Goal: Task Accomplishment & Management: Use online tool/utility

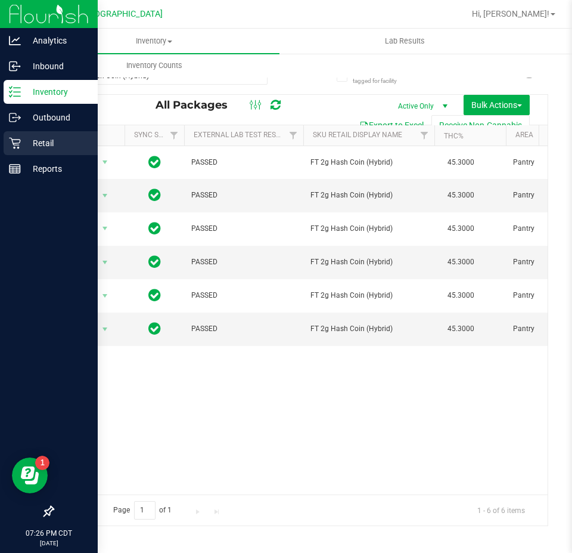
click at [35, 144] on p "Retail" at bounding box center [57, 143] width 72 height 14
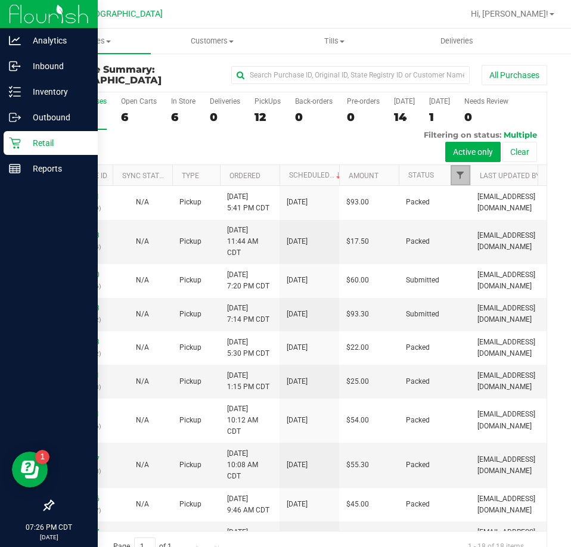
click at [457, 179] on span "Filter" at bounding box center [460, 176] width 10 height 10
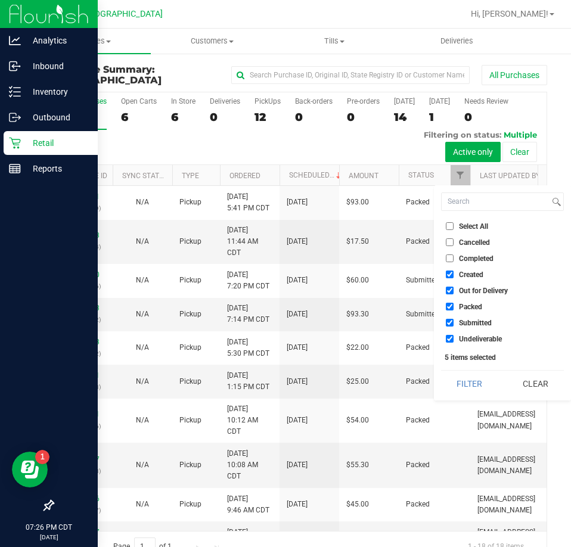
click at [448, 308] on input "Packed" at bounding box center [450, 307] width 8 height 8
checkbox input "false"
click at [448, 289] on input "Out for Delivery" at bounding box center [450, 291] width 8 height 8
checkbox input "false"
click at [448, 277] on input "Created" at bounding box center [450, 275] width 8 height 8
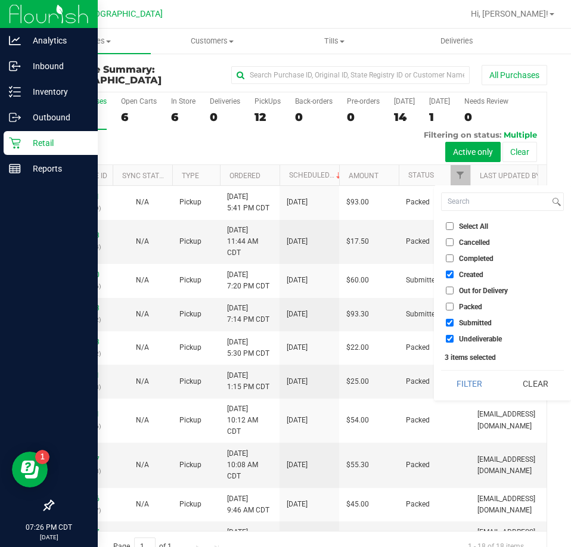
checkbox input "false"
click at [451, 320] on input "Submitted" at bounding box center [450, 323] width 8 height 8
checkbox input "false"
click at [451, 336] on input "Undeliverable" at bounding box center [450, 339] width 8 height 8
checkbox input "false"
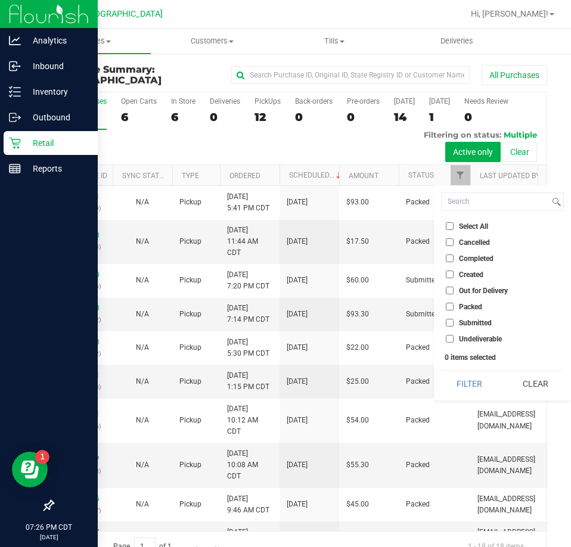
click at [450, 307] on input "Packed" at bounding box center [450, 307] width 8 height 8
checkbox input "true"
click at [471, 386] on button "Filter" at bounding box center [469, 384] width 57 height 26
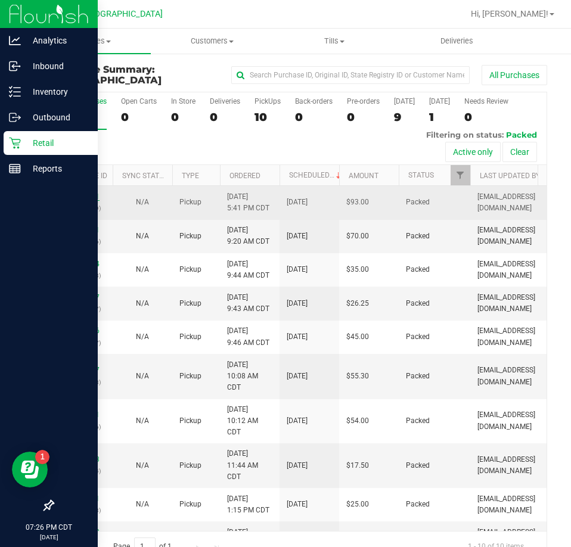
click at [82, 196] on link "11846671" at bounding box center [82, 197] width 33 height 8
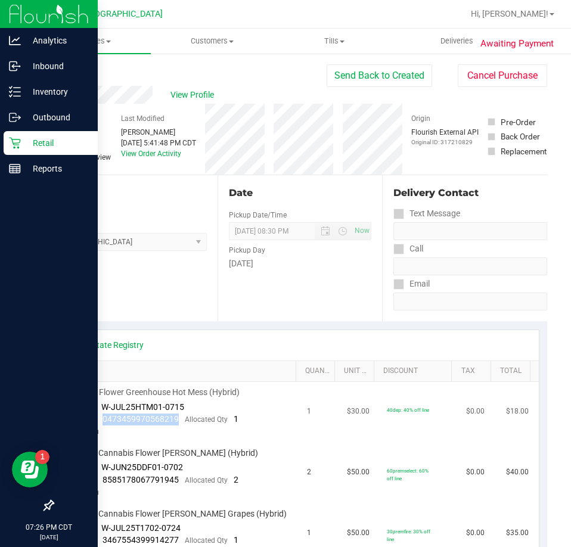
drag, startPoint x: 176, startPoint y: 420, endPoint x: 103, endPoint y: 424, distance: 74.0
click at [103, 424] on div "Package 0473459970568219 Allocated Qty 1" at bounding box center [154, 420] width 170 height 12
copy span "0473459970568219"
drag, startPoint x: 177, startPoint y: 479, endPoint x: 101, endPoint y: 481, distance: 75.7
click at [101, 481] on div "Package 8585178067791945 Allocated Qty 2" at bounding box center [154, 481] width 170 height 12
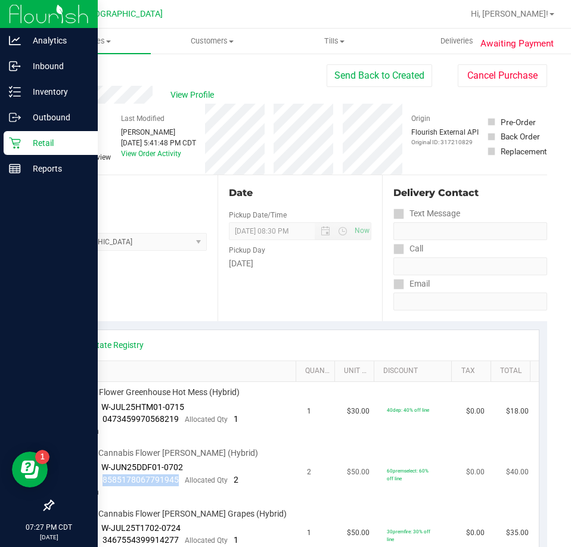
copy span "8585178067791945"
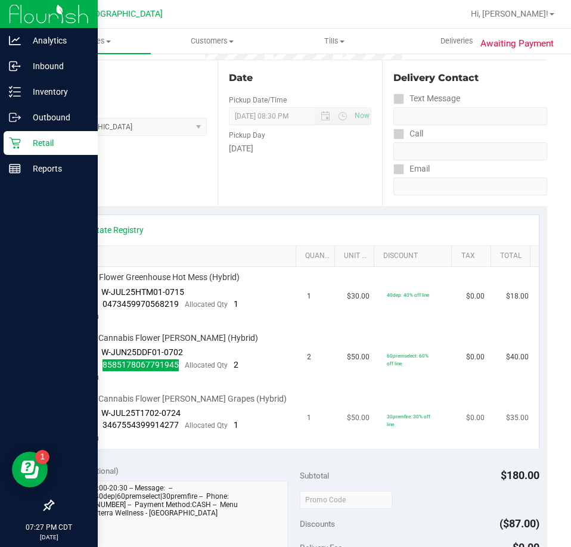
scroll to position [119, 0]
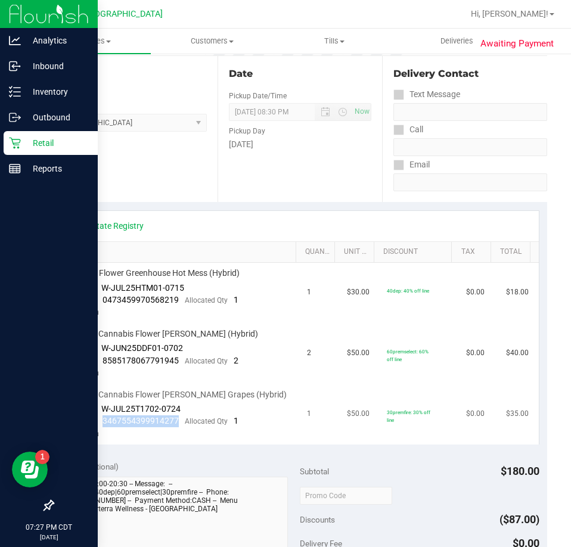
drag, startPoint x: 176, startPoint y: 421, endPoint x: 101, endPoint y: 424, distance: 75.8
click at [101, 424] on div "Package 3467554399914277 Allocated Qty 1" at bounding box center [154, 422] width 170 height 12
copy span "3467554399914277"
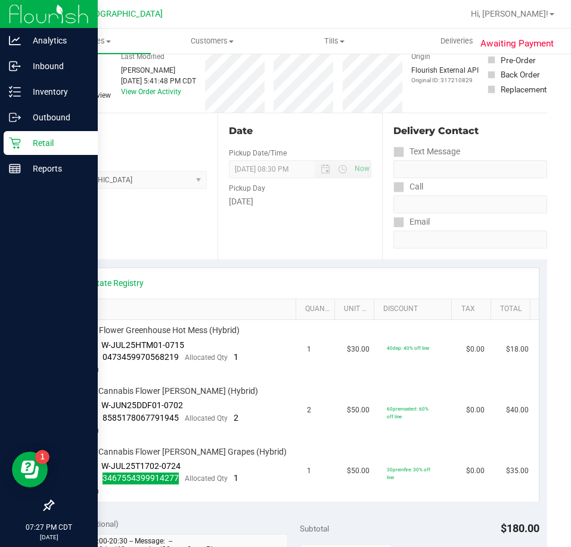
scroll to position [0, 0]
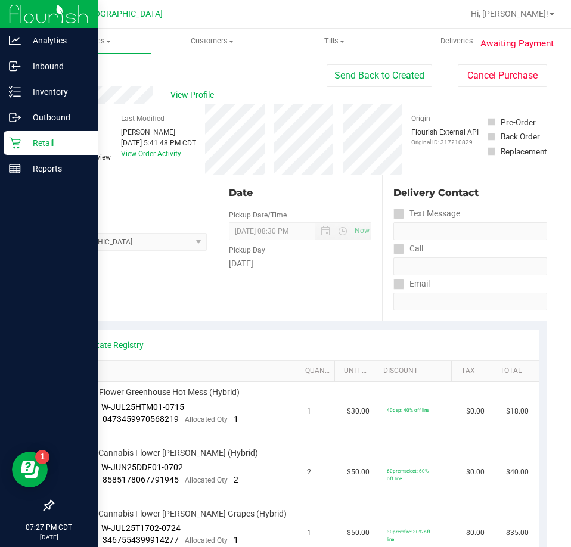
click at [144, 316] on div "Location Pickup Store [GEOGRAPHIC_DATA] WC Select Store [PERSON_NAME][GEOGRAPHI…" at bounding box center [134, 248] width 165 height 146
click at [65, 67] on link "Back" at bounding box center [61, 71] width 18 height 8
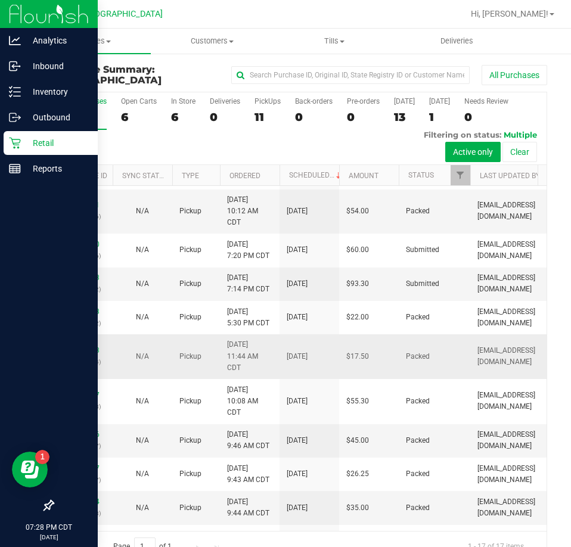
scroll to position [119, 0]
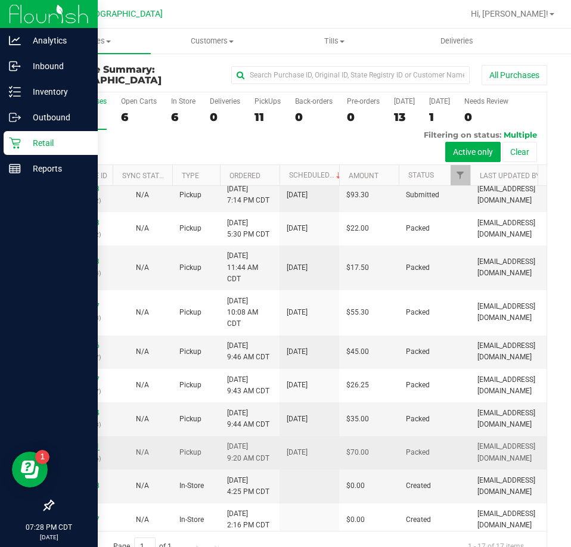
click at [89, 442] on link "11841461" at bounding box center [82, 446] width 33 height 8
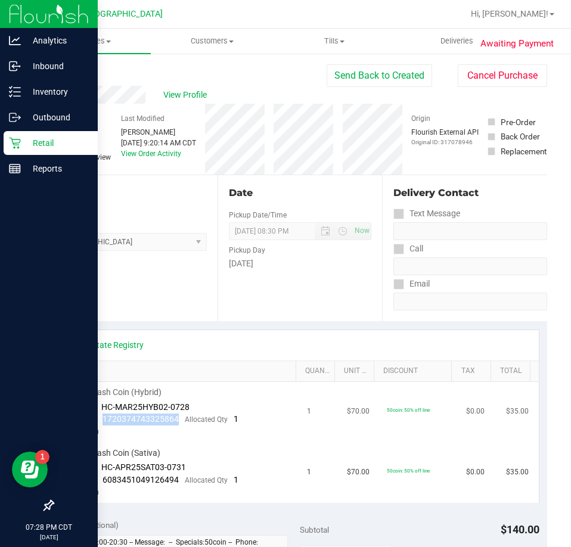
drag, startPoint x: 178, startPoint y: 419, endPoint x: 101, endPoint y: 422, distance: 76.4
click at [101, 422] on div "Package 1720374743325864 Allocated Qty 1" at bounding box center [154, 420] width 170 height 12
copy span "1720374743325864"
drag, startPoint x: 175, startPoint y: 484, endPoint x: 100, endPoint y: 483, distance: 75.7
click at [100, 483] on div "Package 6083451049126494 Allocated Qty 1" at bounding box center [154, 481] width 170 height 12
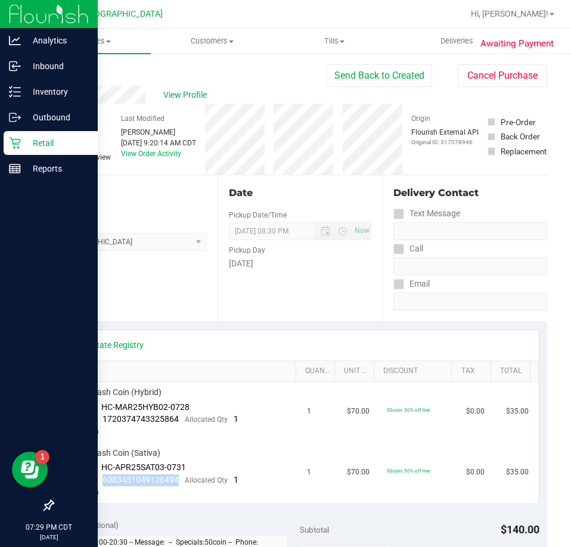
copy span "6083451049126494"
click at [59, 72] on link "Back" at bounding box center [61, 71] width 18 height 8
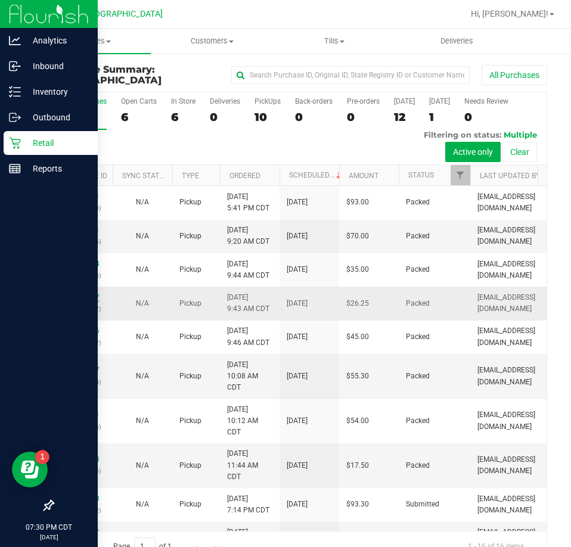
click at [92, 296] on link "11841777" at bounding box center [82, 297] width 33 height 8
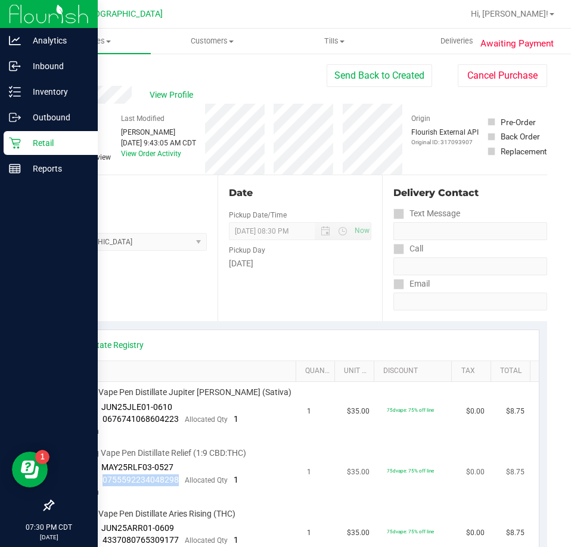
drag, startPoint x: 177, startPoint y: 479, endPoint x: 103, endPoint y: 482, distance: 74.0
click at [103, 482] on div "Package 0755592234048298 Allocated Qty 1" at bounding box center [154, 481] width 170 height 12
copy span "0755592234048298"
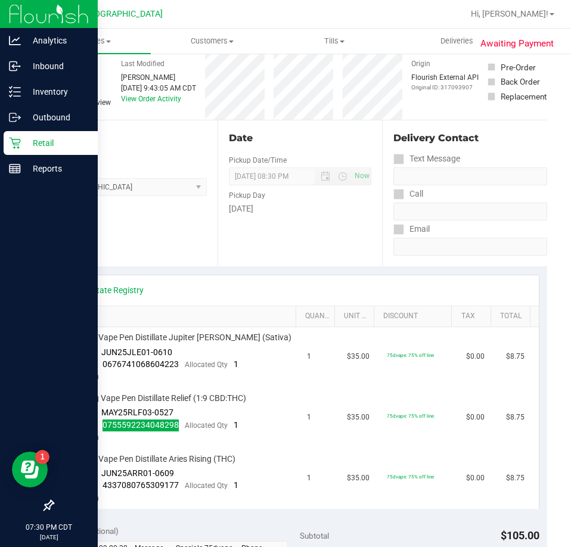
scroll to position [119, 0]
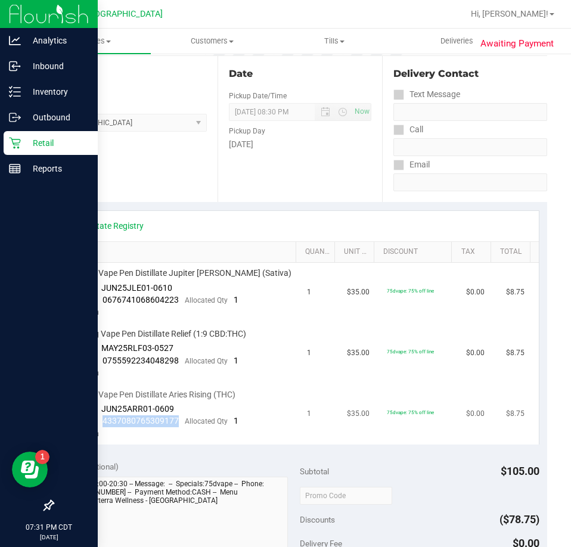
drag, startPoint x: 178, startPoint y: 419, endPoint x: 103, endPoint y: 426, distance: 75.4
click at [103, 426] on div "Package 4337080765309177 Allocated Qty 1" at bounding box center [154, 422] width 170 height 12
copy span "4337080765309177"
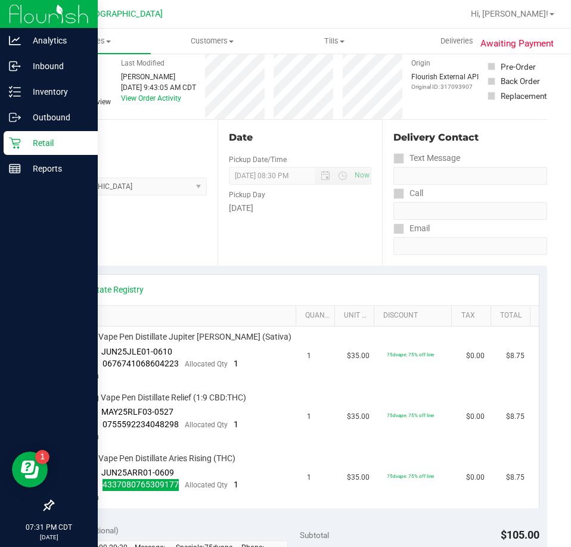
scroll to position [0, 0]
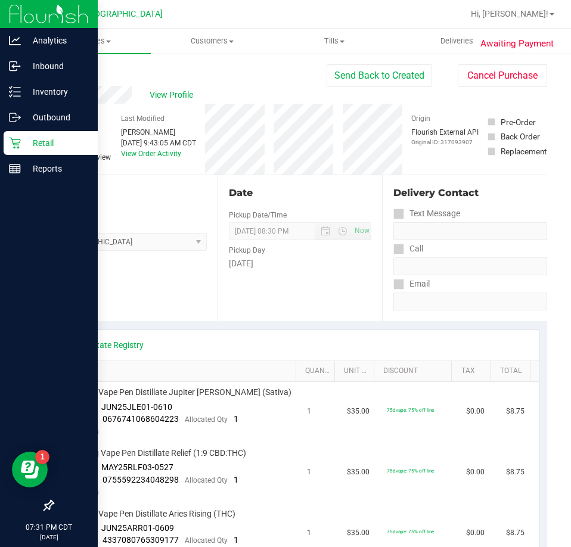
click at [70, 74] on link "Back" at bounding box center [61, 71] width 18 height 8
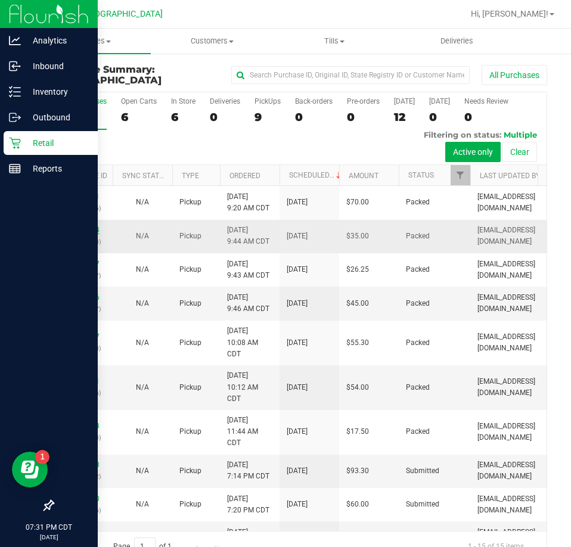
click at [84, 231] on link "11841694" at bounding box center [82, 230] width 33 height 8
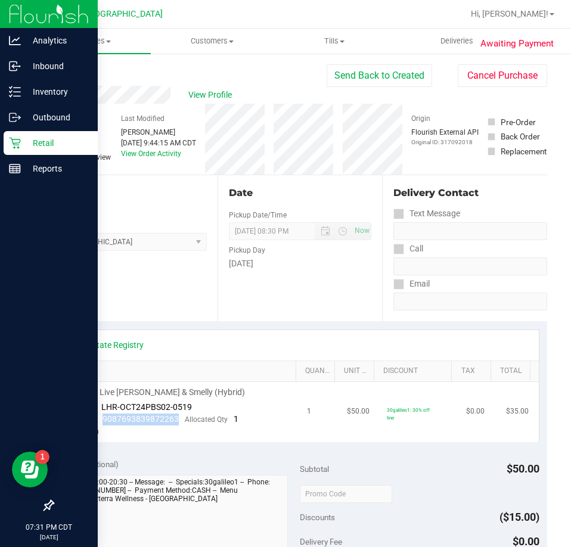
drag, startPoint x: 176, startPoint y: 420, endPoint x: 101, endPoint y: 420, distance: 75.7
click at [101, 420] on div "Package 9087693839872263 Allocated Qty 1" at bounding box center [154, 420] width 170 height 12
copy span "9087693839872263"
click at [70, 69] on link "Back" at bounding box center [61, 71] width 18 height 8
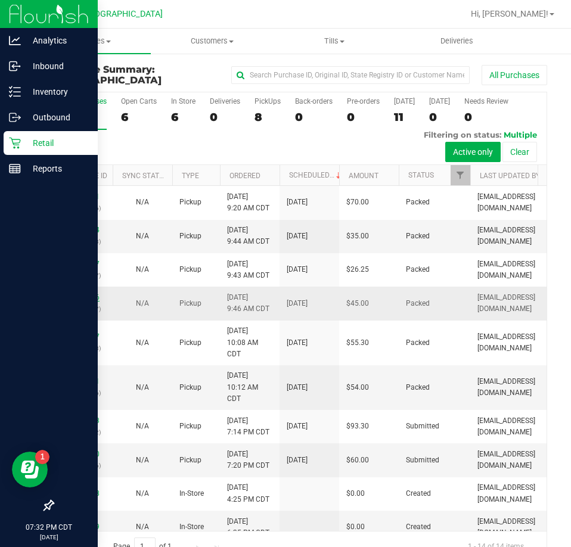
click at [92, 296] on link "11841786" at bounding box center [82, 297] width 33 height 8
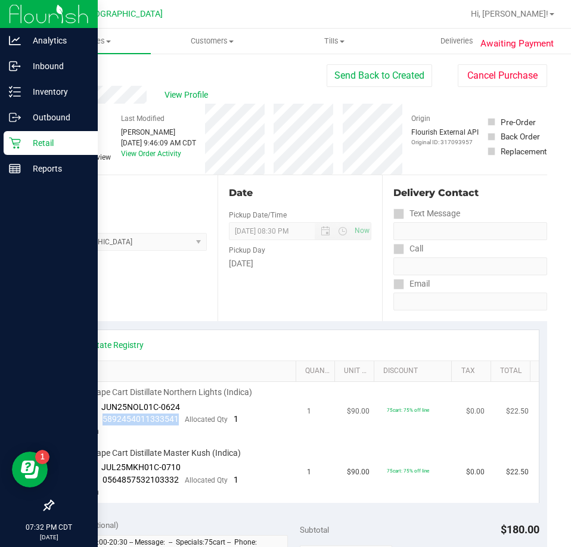
drag, startPoint x: 176, startPoint y: 419, endPoint x: 102, endPoint y: 423, distance: 74.6
click at [102, 423] on div "Package 5892454011333541 Allocated Qty 1" at bounding box center [154, 420] width 170 height 12
copy span "5892454011333541"
drag, startPoint x: 176, startPoint y: 481, endPoint x: 99, endPoint y: 479, distance: 76.9
click at [99, 479] on div "Package 0564857532103332 Allocated Qty 1" at bounding box center [154, 481] width 170 height 12
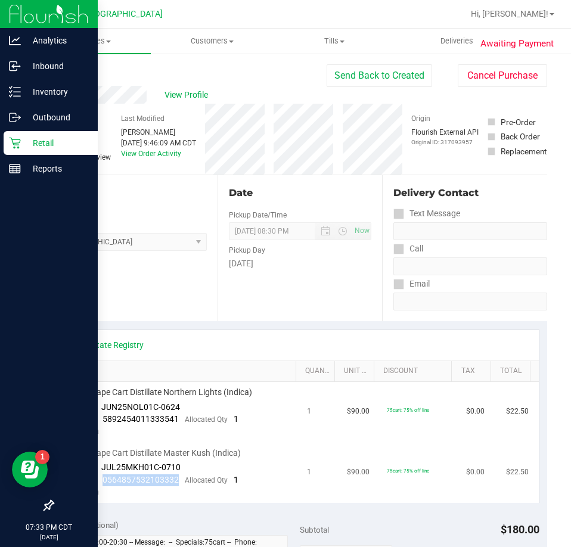
copy span "0564857532103332"
click at [55, 72] on link "Back" at bounding box center [61, 71] width 18 height 8
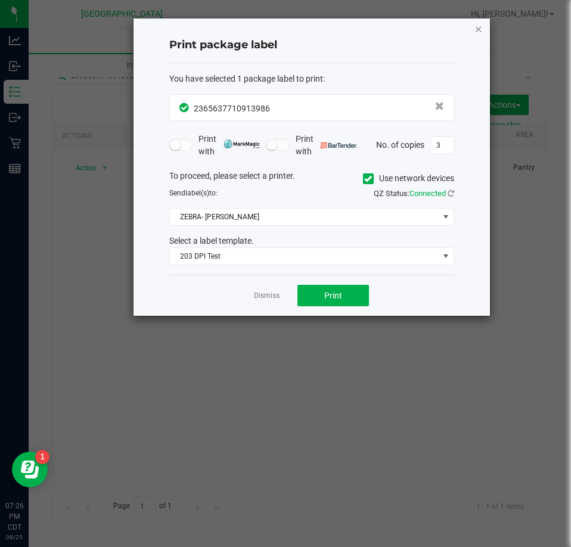
click at [476, 30] on icon "button" at bounding box center [479, 28] width 8 height 14
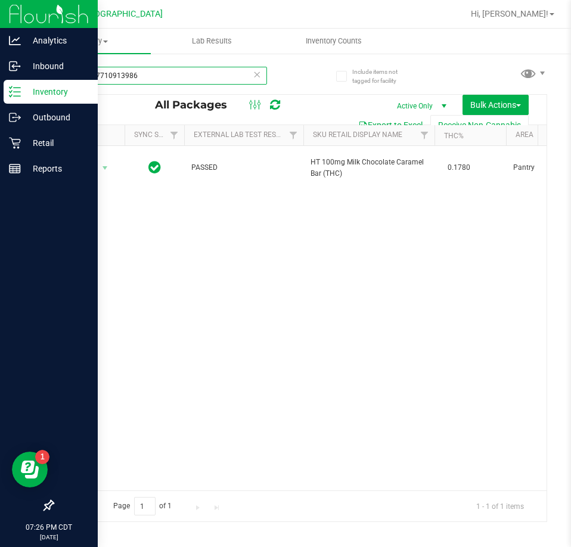
drag, startPoint x: 159, startPoint y: 76, endPoint x: 27, endPoint y: 81, distance: 131.9
click at [27, 81] on div "Analytics Inbound Inventory Outbound Retail Reports 07:26 PM CDT 08/25/2025 08/…" at bounding box center [285, 273] width 571 height 547
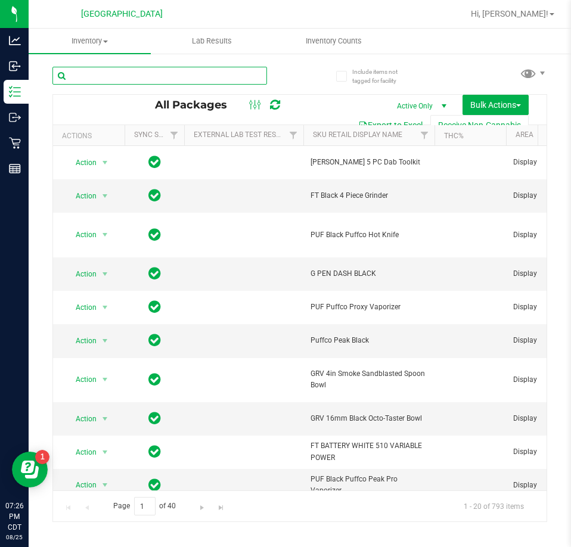
click at [115, 78] on input "text" at bounding box center [159, 76] width 215 height 18
paste input "0473459970568219"
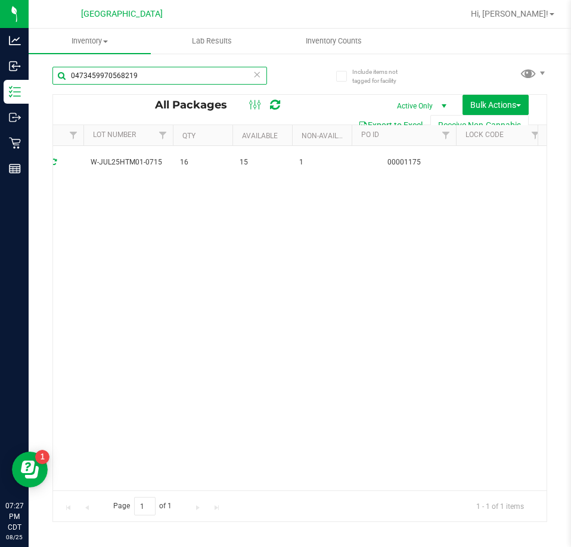
scroll to position [0, 768]
drag, startPoint x: 162, startPoint y: 79, endPoint x: -58, endPoint y: 79, distance: 220.6
click at [0, 79] on html "Analytics Inbound Inventory Outbound Retail Reports 07:27 PM CDT 08/25/2025 08/…" at bounding box center [285, 273] width 571 height 547
paste input "8585178067791945"
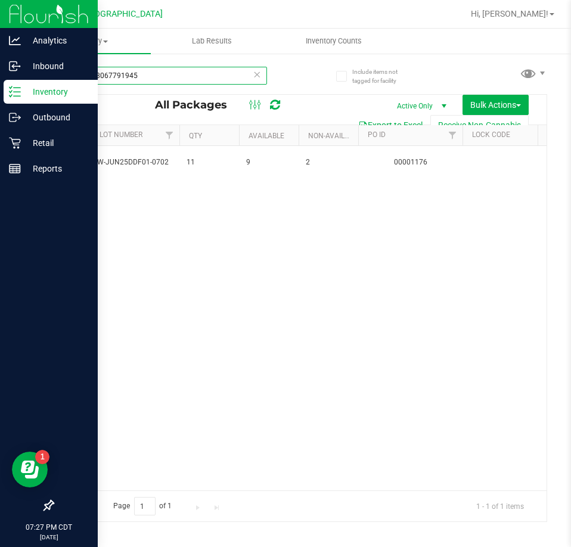
drag, startPoint x: 179, startPoint y: 71, endPoint x: 13, endPoint y: 80, distance: 167.2
click at [13, 80] on div "Analytics Inbound Inventory Outbound Retail Reports 07:27 PM CDT 08/25/2025 08/…" at bounding box center [285, 273] width 571 height 547
paste input "3467554399914277"
type input "3467554399914277"
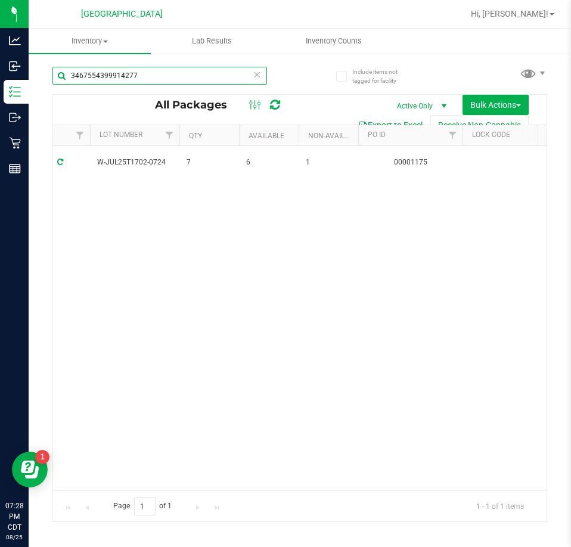
drag, startPoint x: 175, startPoint y: 79, endPoint x: -165, endPoint y: 79, distance: 340.4
click at [0, 79] on html "Analytics Inbound Inventory Outbound Retail Reports 07:28 PM CDT 08/25/2025 08/…" at bounding box center [285, 273] width 571 height 547
paste input "1720374743325864"
type input "1720374743325864"
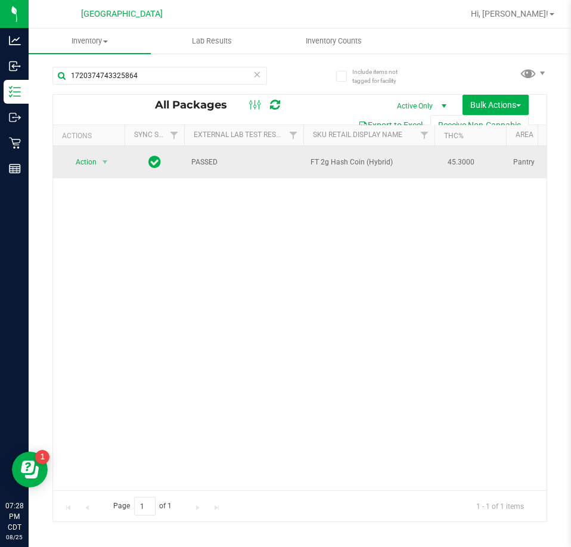
click at [82, 168] on span "Action" at bounding box center [81, 162] width 32 height 17
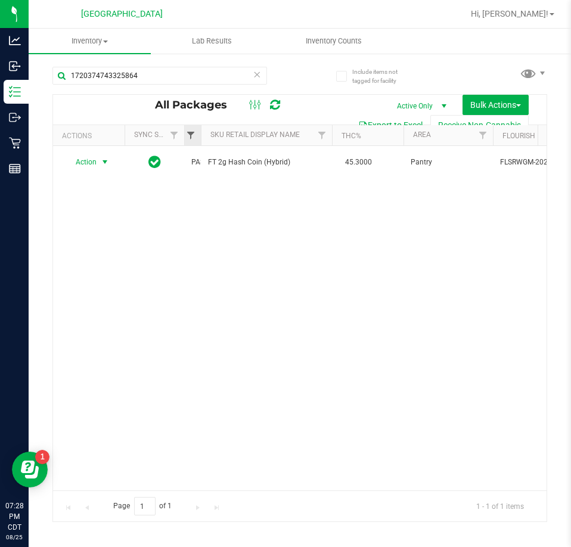
drag, startPoint x: 303, startPoint y: 133, endPoint x: 196, endPoint y: 140, distance: 107.5
click at [196, 140] on div "Actions Sync Status External Lab Test Result Sku Retail Display Name THC% Area …" at bounding box center [295, 135] width 485 height 20
drag, startPoint x: 401, startPoint y: 135, endPoint x: 370, endPoint y: 140, distance: 31.4
click at [370, 140] on div "Actions Sync Status External Lab Test Result Sku Retail Display Name THC% Area …" at bounding box center [295, 135] width 485 height 20
drag, startPoint x: 466, startPoint y: 136, endPoint x: 420, endPoint y: 142, distance: 46.3
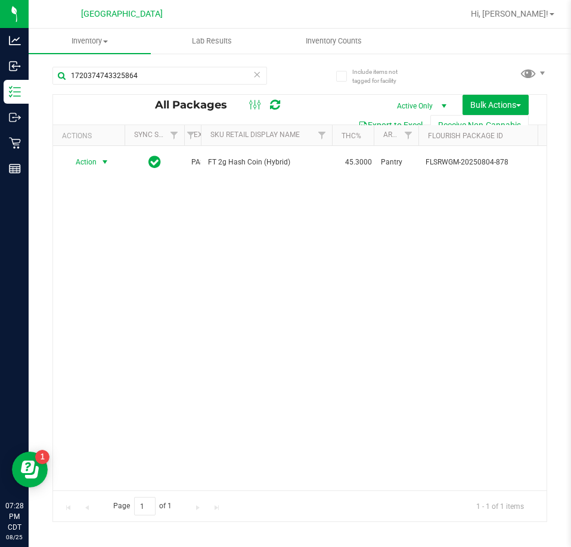
click at [420, 142] on div "Actions Sync Status External Lab Test Result Sku Retail Display Name THC% Area …" at bounding box center [295, 135] width 485 height 20
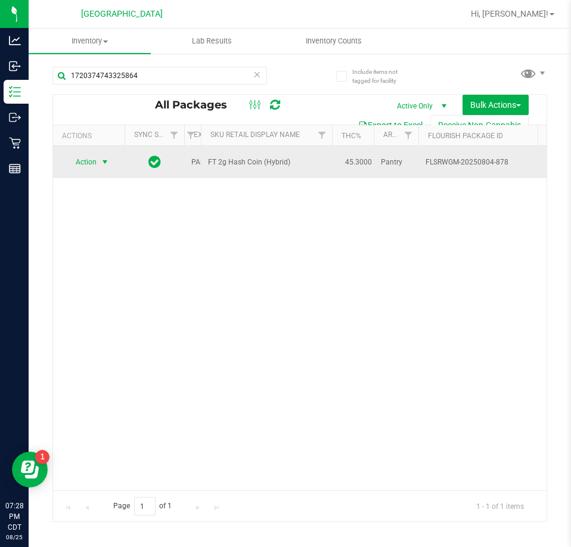
click at [103, 166] on span "select" at bounding box center [105, 162] width 15 height 17
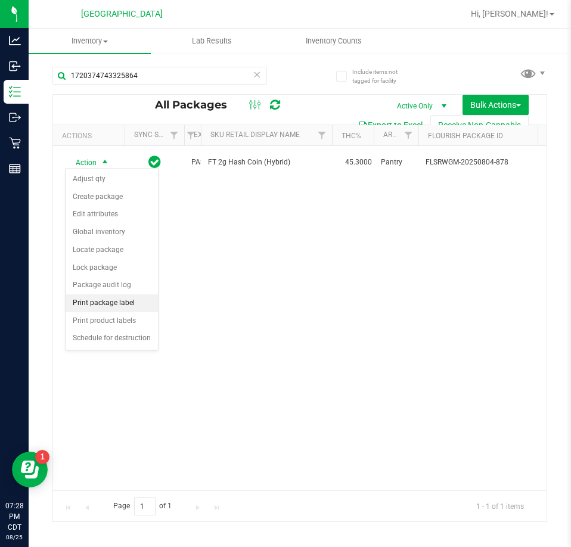
click at [94, 306] on li "Print package label" at bounding box center [112, 304] width 92 height 18
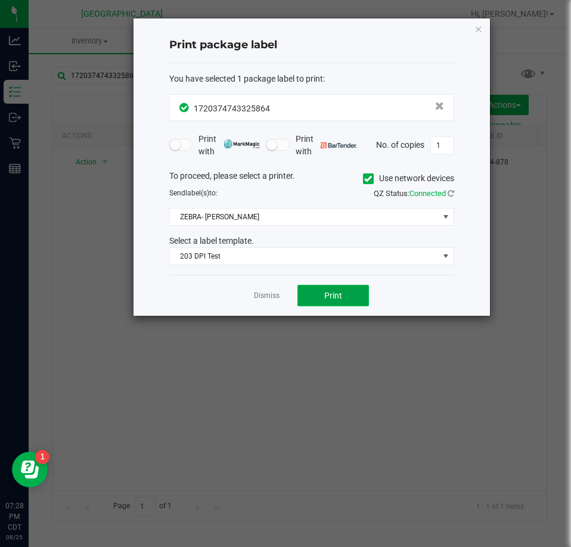
click at [326, 292] on span "Print" at bounding box center [333, 296] width 18 height 10
drag, startPoint x: 481, startPoint y: 25, endPoint x: 414, endPoint y: 85, distance: 89.5
click at [478, 27] on icon "button" at bounding box center [479, 28] width 8 height 14
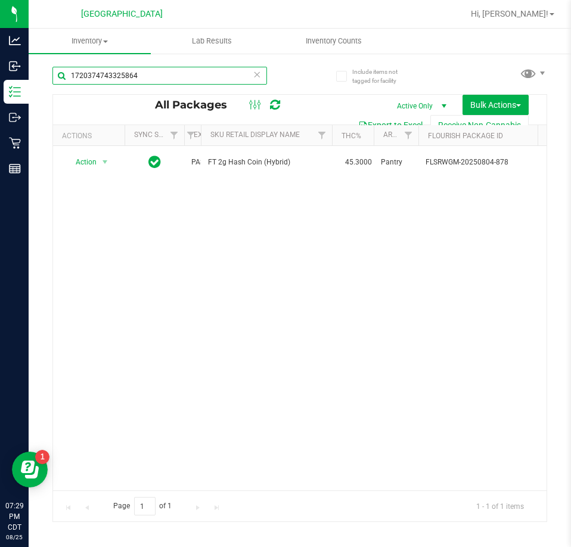
drag, startPoint x: 163, startPoint y: 73, endPoint x: -80, endPoint y: 75, distance: 243.2
click at [0, 75] on html "Analytics Inbound Inventory Outbound Retail Reports 07:29 PM CDT 08/25/2025 08/…" at bounding box center [285, 273] width 571 height 547
paste input "6083451049126494"
type input "6083451049126494"
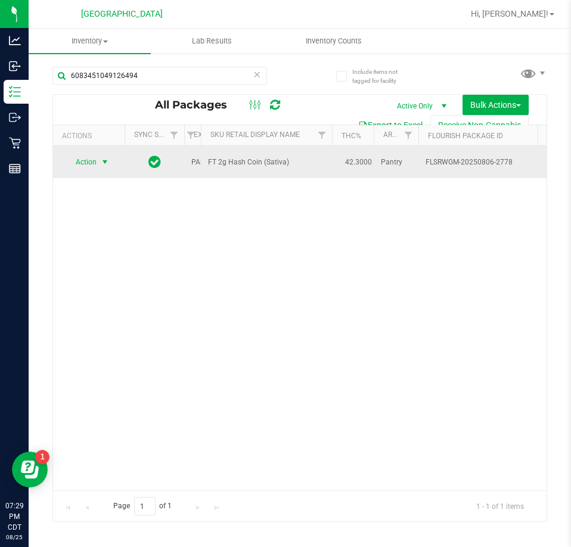
click at [91, 163] on span "Action" at bounding box center [81, 162] width 32 height 17
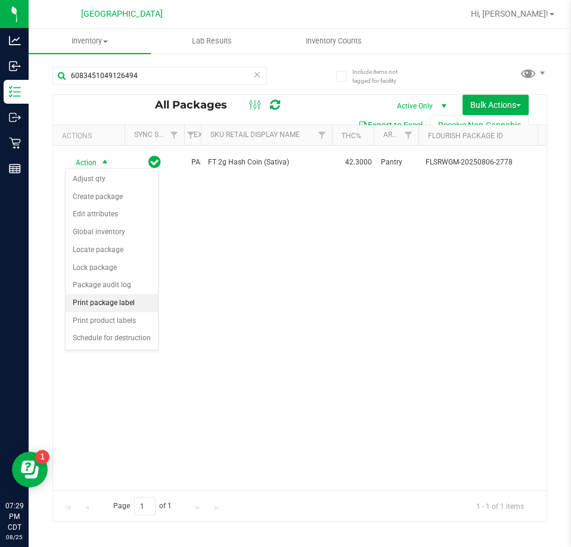
click at [101, 306] on li "Print package label" at bounding box center [112, 304] width 92 height 18
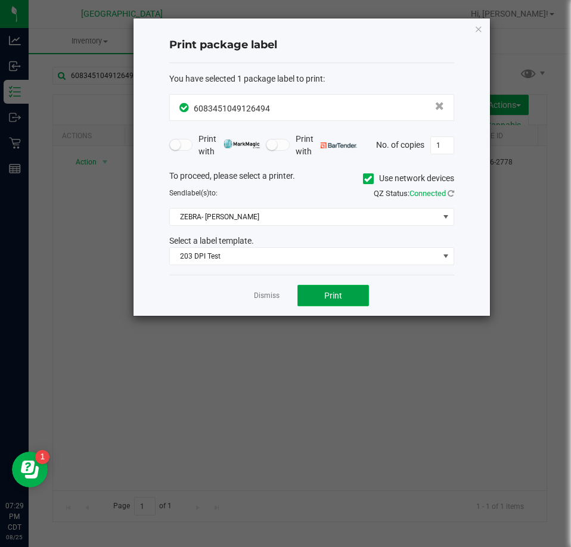
click at [338, 298] on span "Print" at bounding box center [333, 296] width 18 height 10
drag, startPoint x: 478, startPoint y: 29, endPoint x: 471, endPoint y: 30, distance: 7.2
click at [478, 29] on icon "button" at bounding box center [479, 28] width 8 height 14
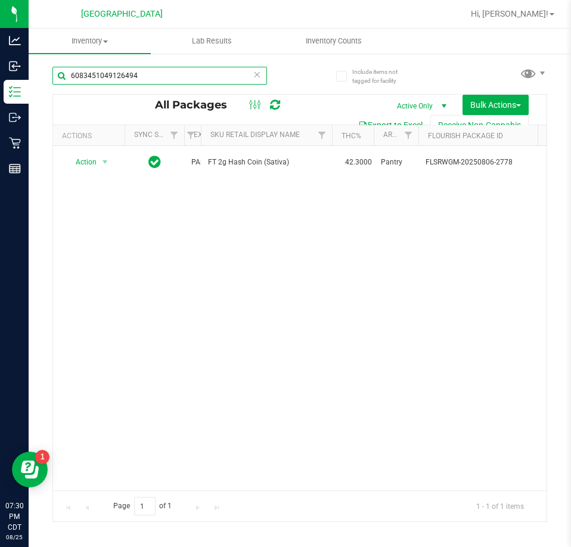
drag, startPoint x: 175, startPoint y: 72, endPoint x: -11, endPoint y: 72, distance: 186.0
click at [0, 72] on html "Analytics Inbound Inventory Outbound Retail Reports 07:30 PM CDT 08/25/2025 08/…" at bounding box center [285, 273] width 571 height 547
paste input "0755592234048298"
type input "0755592234048298"
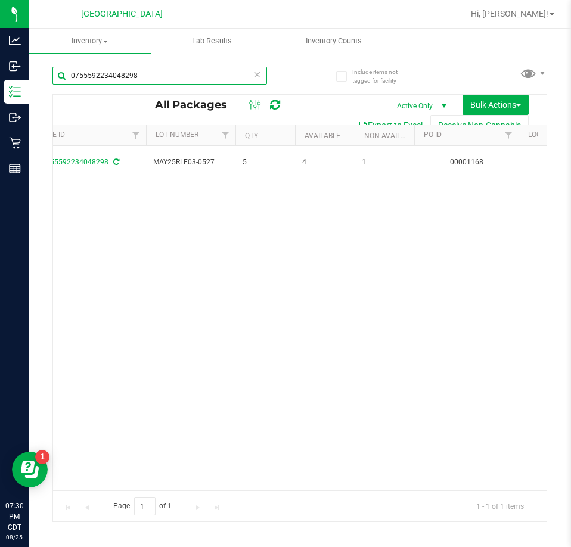
scroll to position [0, 613]
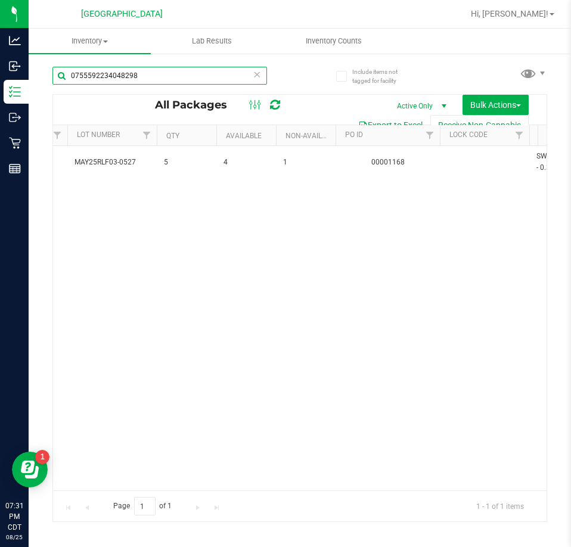
drag, startPoint x: 147, startPoint y: 76, endPoint x: -51, endPoint y: 68, distance: 197.5
click at [0, 68] on html "Analytics Inbound Inventory Outbound Retail Reports 07:31 PM CDT 08/25/2025 08/…" at bounding box center [285, 273] width 571 height 547
paste input "4337080765309177"
type input "4337080765309177"
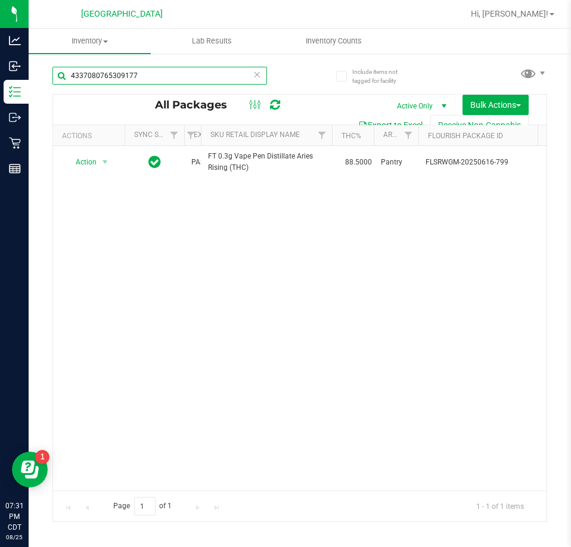
drag, startPoint x: 158, startPoint y: 80, endPoint x: -96, endPoint y: 80, distance: 254.0
click at [0, 80] on html "Analytics Inbound Inventory Outbound Retail Reports 07:31 PM CDT 08/25/2025 08/…" at bounding box center [285, 273] width 571 height 547
paste input "9087693839872263"
type input "9087693839872263"
drag, startPoint x: 145, startPoint y: 79, endPoint x: -61, endPoint y: 82, distance: 206.3
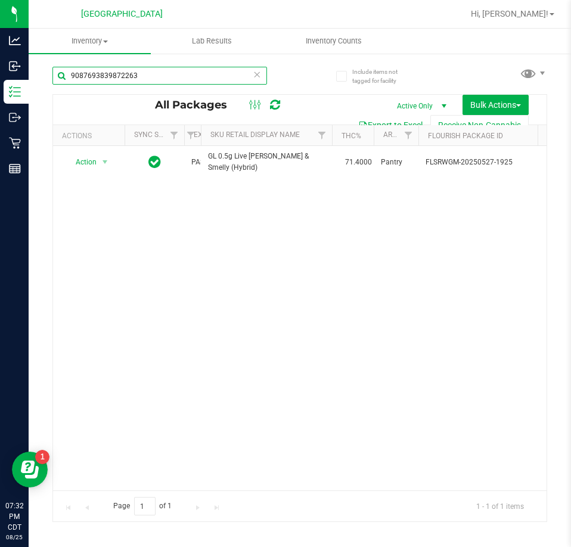
click at [0, 82] on html "Analytics Inbound Inventory Outbound Retail Reports 07:32 PM CDT 08/25/2025 08/…" at bounding box center [285, 273] width 571 height 547
paste input "5892454011333541"
type input "5892454011333541"
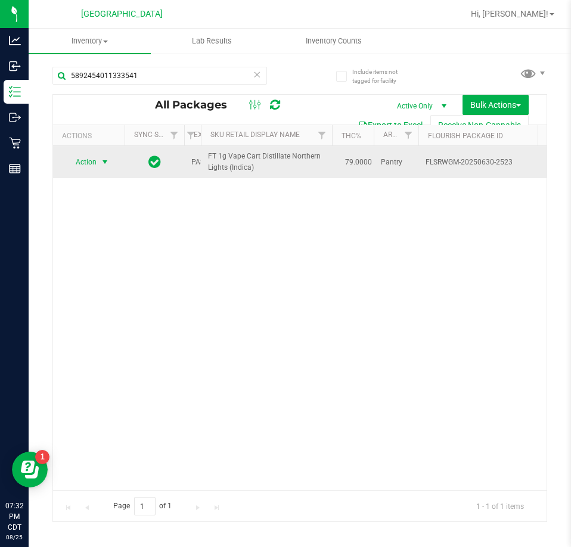
click at [83, 162] on span "Action" at bounding box center [81, 162] width 32 height 17
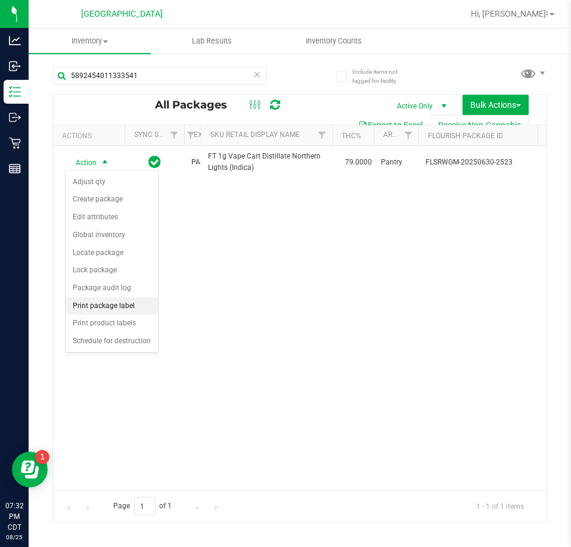
click at [90, 306] on li "Print package label" at bounding box center [112, 307] width 92 height 18
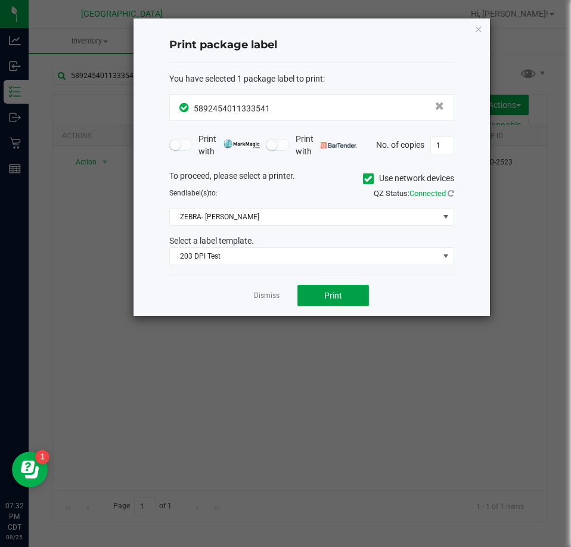
click at [324, 290] on button "Print" at bounding box center [334, 295] width 72 height 21
click at [475, 29] on icon "button" at bounding box center [479, 28] width 8 height 14
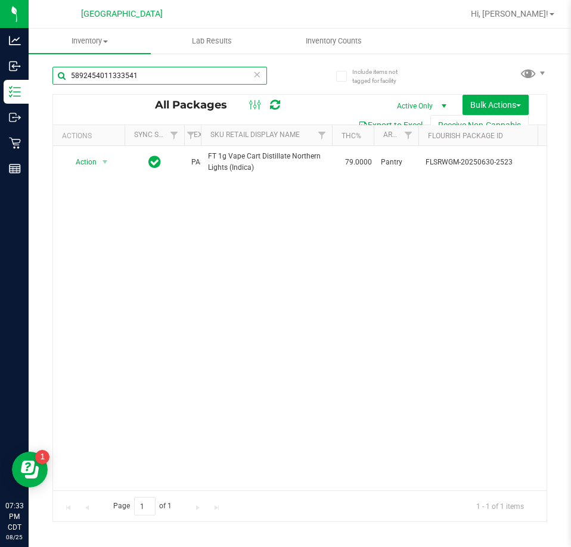
drag, startPoint x: 154, startPoint y: 76, endPoint x: -118, endPoint y: 76, distance: 272.5
click at [0, 76] on html "Analytics Inbound Inventory Outbound Retail Reports 07:33 PM CDT 08/25/2025 08/…" at bounding box center [285, 273] width 571 height 547
paste input "0564857532103332"
type input "0564857532103332"
drag, startPoint x: -186, startPoint y: 29, endPoint x: -194, endPoint y: 27, distance: 8.4
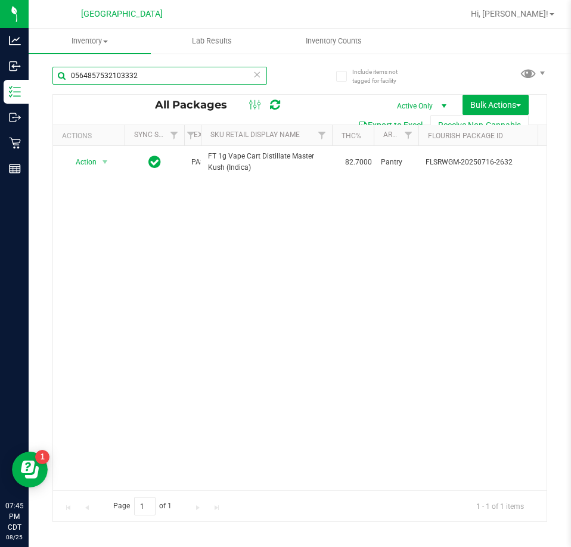
click at [0, 27] on html "Analytics Inbound Inventory Outbound Retail Reports 07:45 PM CDT 08/25/2025 08/…" at bounding box center [285, 273] width 571 height 547
type input "SN250610BLK1-0617"
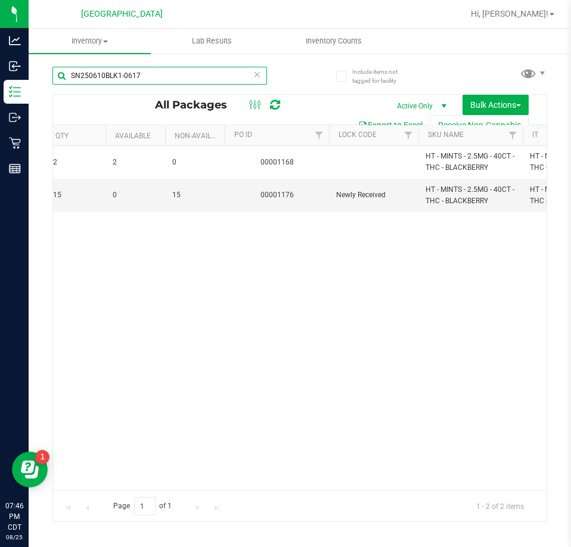
scroll to position [0, 464]
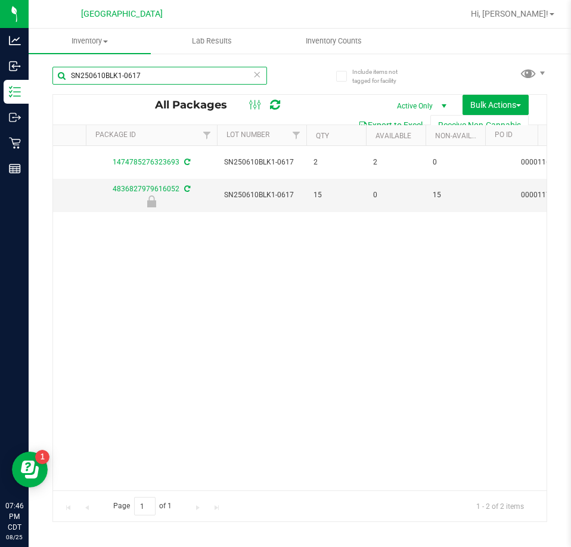
drag, startPoint x: 153, startPoint y: 81, endPoint x: -106, endPoint y: 57, distance: 259.8
click at [0, 57] on html "Analytics Inbound Inventory Outbound Retail Reports 07:46 PM CDT 08/25/2025 08/…" at bounding box center [285, 273] width 571 height 547
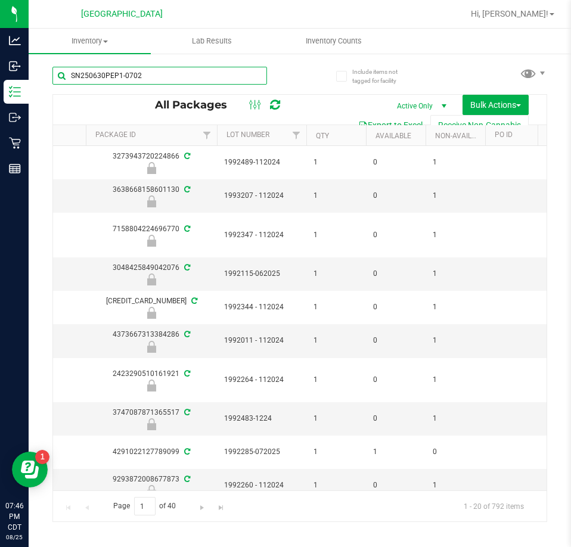
type input "SN250630PEP1-0702"
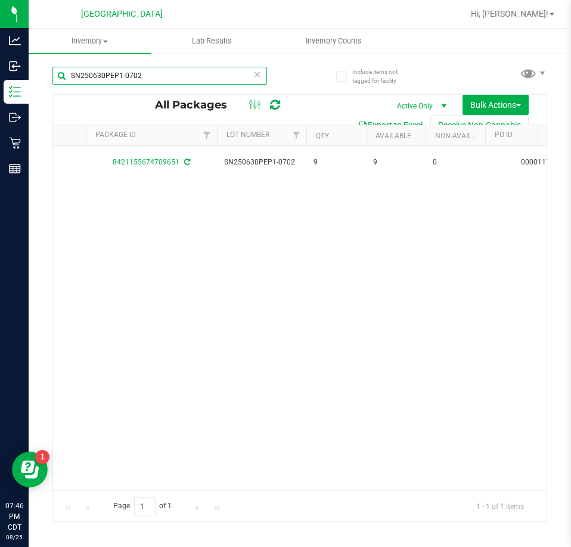
scroll to position [0, 605]
drag, startPoint x: 159, startPoint y: 80, endPoint x: -17, endPoint y: 80, distance: 176.5
click at [0, 80] on html "Analytics Inbound Inventory Outbound Retail Reports 07:46 PM CDT 08/25/2025 08/…" at bounding box center [285, 273] width 571 height 547
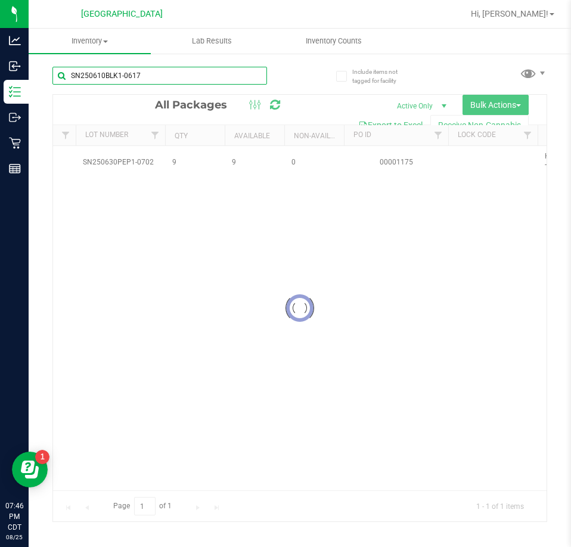
type input "SN250610BLK1-0617"
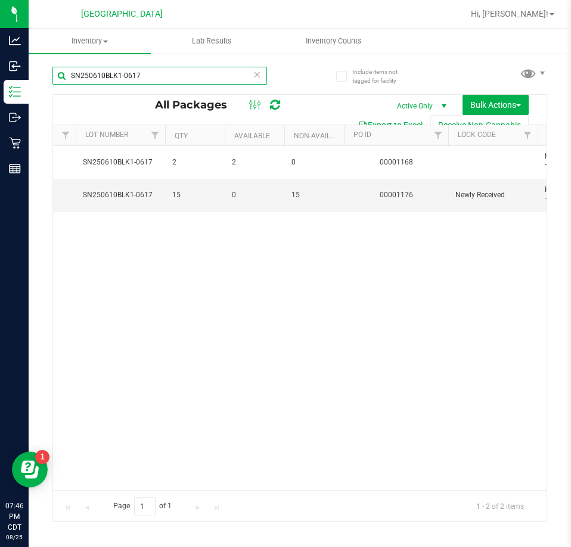
scroll to position [0, 424]
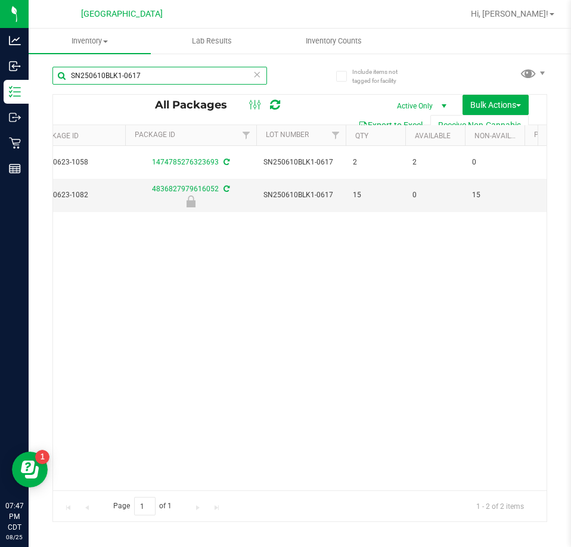
drag, startPoint x: 149, startPoint y: 70, endPoint x: -88, endPoint y: 69, distance: 237.3
click at [0, 69] on html "Analytics Inbound Inventory Outbound Retail Reports 07:47 PM CDT 08/25/2025 08/…" at bounding box center [285, 273] width 571 height 547
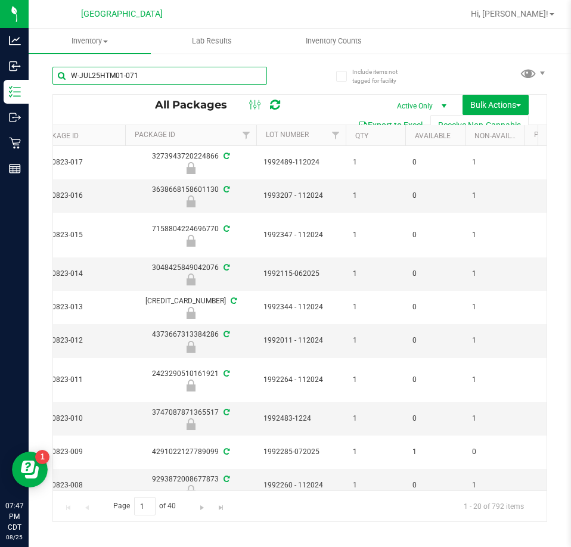
type input "W-JUL25HTM01-0715"
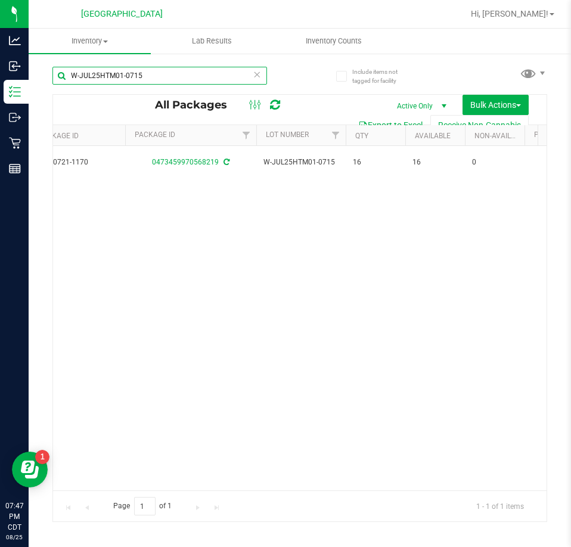
drag, startPoint x: 151, startPoint y: 72, endPoint x: -279, endPoint y: 17, distance: 433.3
click at [0, 17] on html "Analytics Inbound Inventory Outbound Retail Reports 07:47 PM CDT 08/25/2025 08/…" at bounding box center [285, 273] width 571 height 547
type input "W-JUL25T1702-0724"
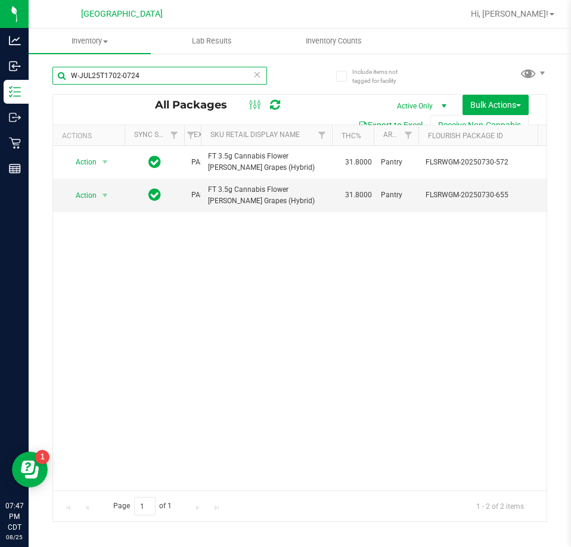
drag, startPoint x: -1, startPoint y: 81, endPoint x: -65, endPoint y: 81, distance: 63.8
click at [0, 81] on html "Analytics Inbound Inventory Outbound Retail Reports 07:47 PM CDT 08/25/2025 08/…" at bounding box center [285, 273] width 571 height 547
type input "W-JUN25DDF01-0702"
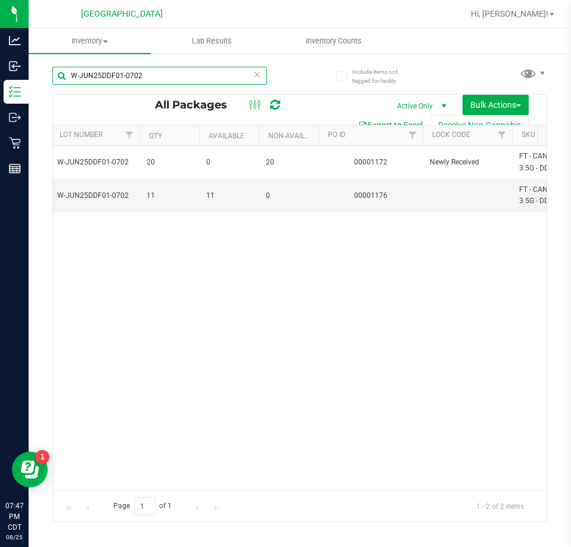
scroll to position [0, 37]
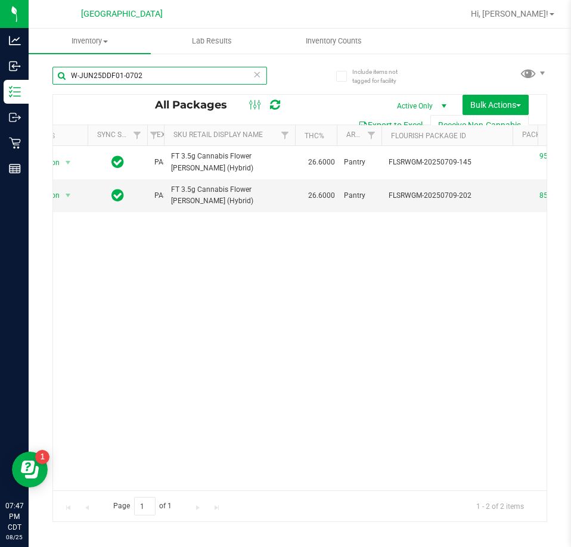
drag, startPoint x: 161, startPoint y: 82, endPoint x: -128, endPoint y: 86, distance: 289.2
click at [0, 86] on html "Analytics Inbound Inventory Outbound Retail Reports 07:47 PM CDT 08/25/2025 08/…" at bounding box center [285, 273] width 571 height 547
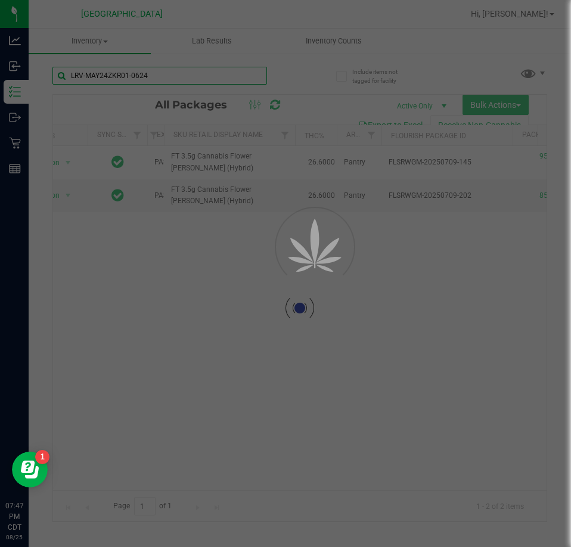
type input "LRV-MAY24ZKR01-0624"
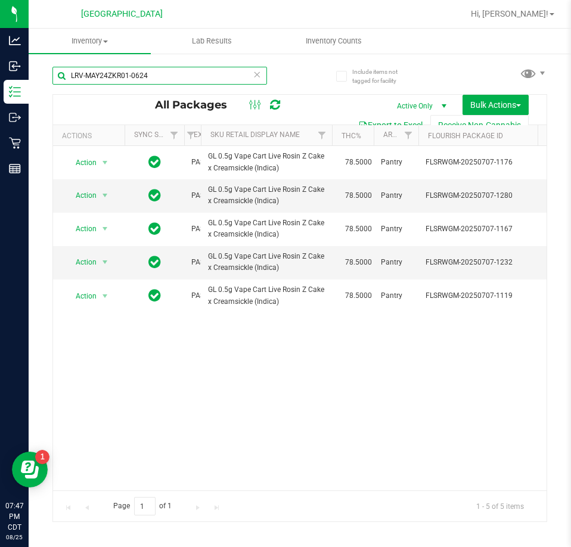
drag, startPoint x: 168, startPoint y: 71, endPoint x: -103, endPoint y: 71, distance: 271.3
click at [0, 71] on html "Analytics Inbound Inventory Outbound Retail Reports 07:47 PM CDT 08/25/2025 08/…" at bounding box center [285, 273] width 571 height 547
type input "SN250616DC1-0619"
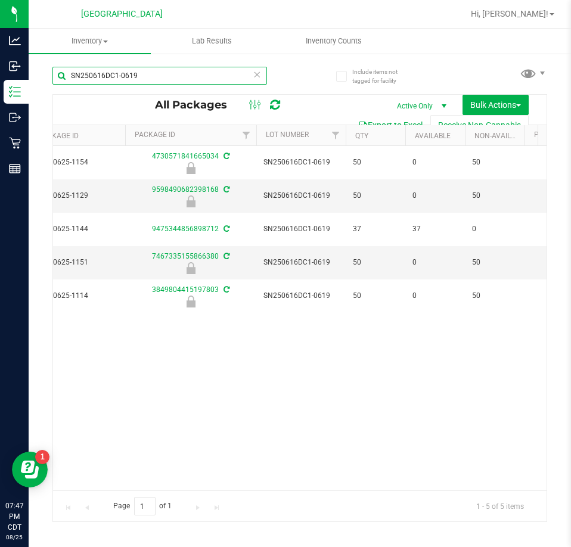
scroll to position [0, 470]
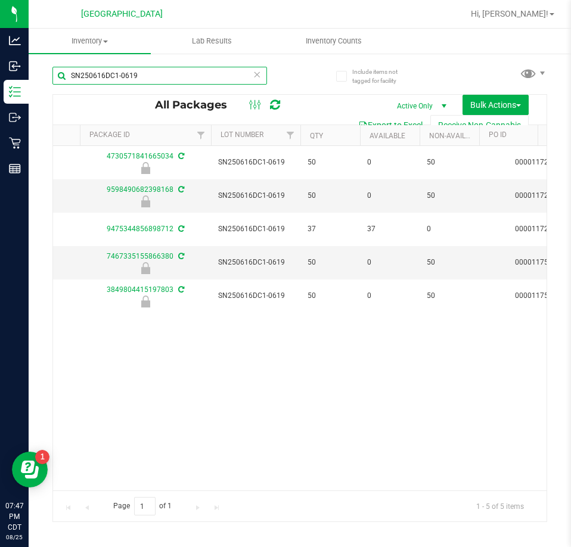
drag, startPoint x: 156, startPoint y: 77, endPoint x: -188, endPoint y: 33, distance: 346.2
click at [0, 33] on html "Analytics Inbound Inventory Outbound Retail Reports 07:47 PM CDT 08/25/2025 08/…" at bounding box center [285, 273] width 571 height 547
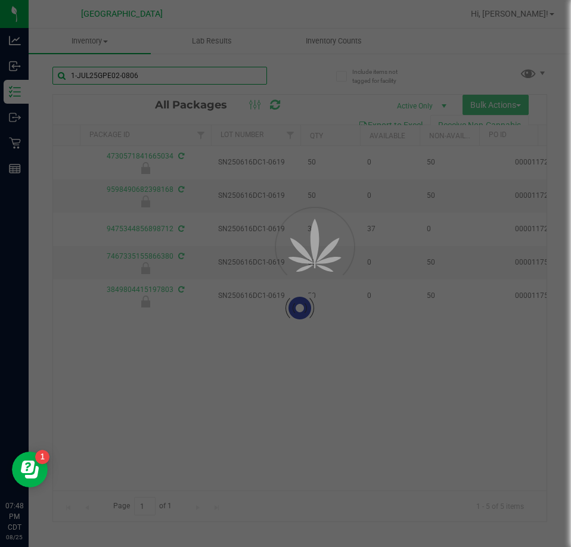
type input "1-JUL25GPE02-0806"
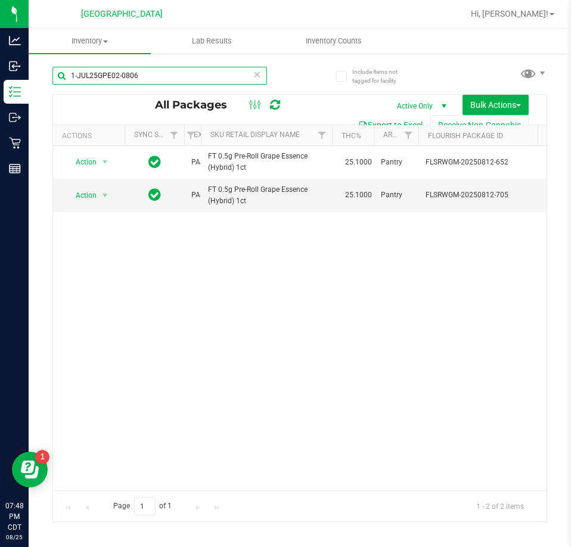
drag, startPoint x: 151, startPoint y: 75, endPoint x: -112, endPoint y: 72, distance: 262.9
click at [0, 72] on html "Analytics Inbound Inventory Outbound Retail Reports 07:48 PM CDT 08/25/2025 08/…" at bounding box center [285, 273] width 571 height 547
type input "SN250610BLK1-0617"
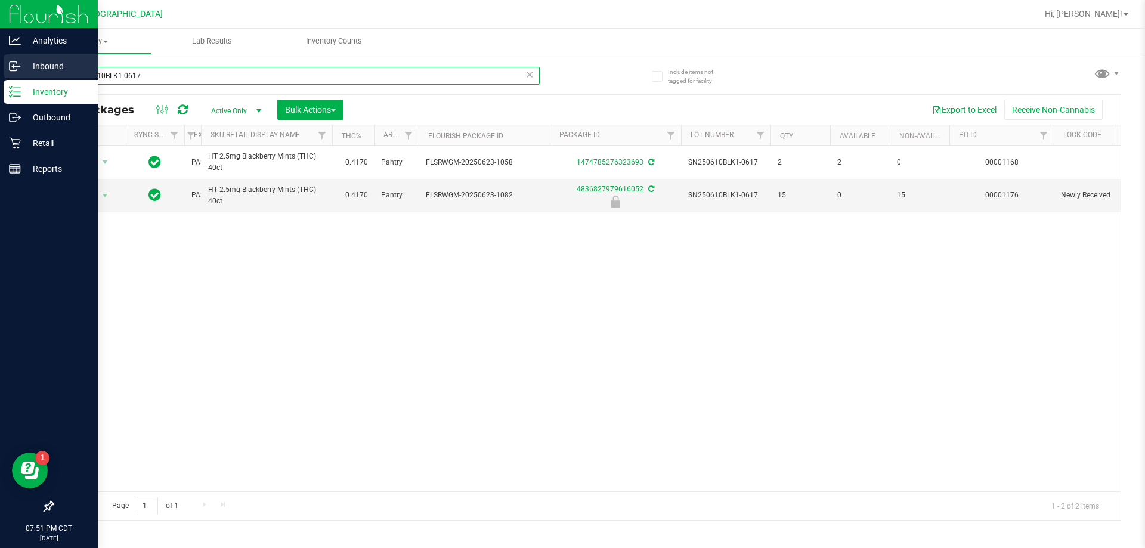
drag, startPoint x: 247, startPoint y: 76, endPoint x: 0, endPoint y: 70, distance: 247.5
click at [0, 70] on div "Analytics Inbound Inventory Outbound Retail Reports 07:51 PM CDT 08/25/2025 08/…" at bounding box center [572, 274] width 1145 height 548
type input "atm"
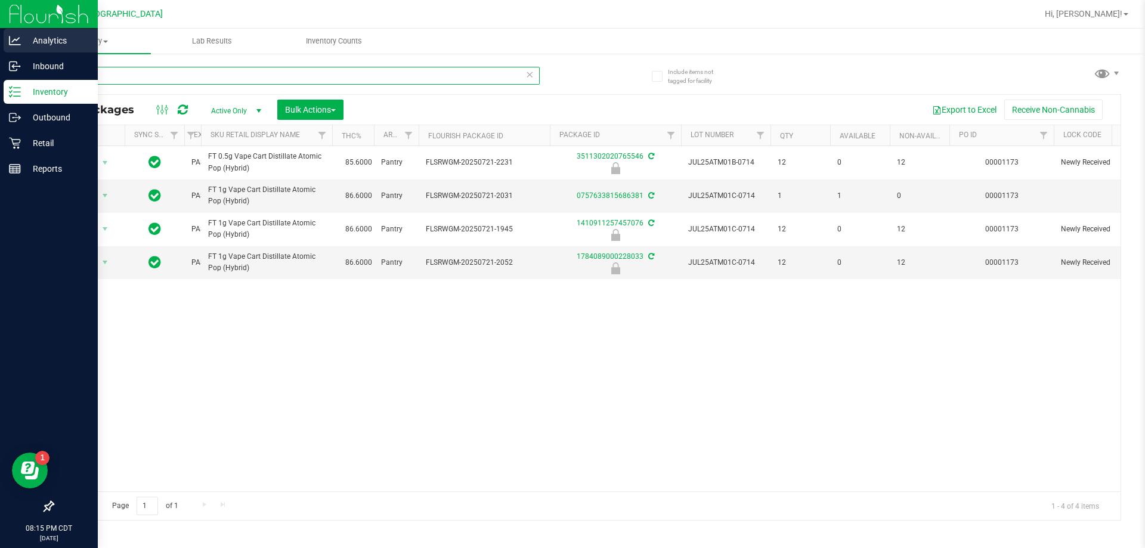
drag, startPoint x: 185, startPoint y: 72, endPoint x: 0, endPoint y: 42, distance: 187.2
click at [0, 42] on div "Analytics Inbound Inventory Outbound Retail Reports 08:15 PM CDT 08/25/2025 08/…" at bounding box center [572, 274] width 1145 height 548
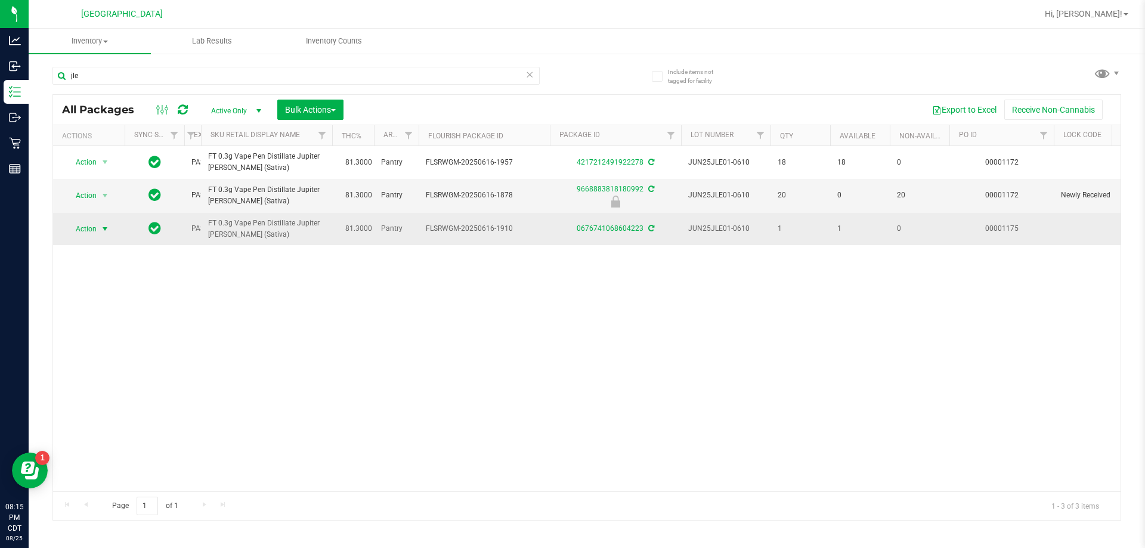
click at [94, 231] on span "Action" at bounding box center [81, 229] width 32 height 17
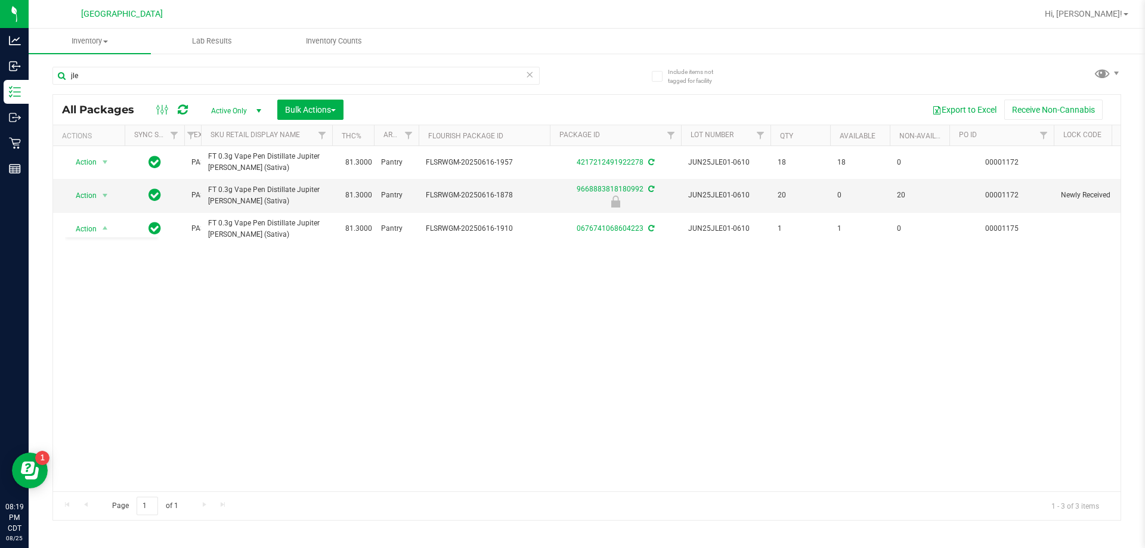
drag, startPoint x: 500, startPoint y: 353, endPoint x: 412, endPoint y: 287, distance: 109.9
click at [501, 352] on div "Action Action Adjust qty Create package Edit attributes Global inventory Locate…" at bounding box center [586, 318] width 1067 height 345
click at [179, 63] on div "jle" at bounding box center [319, 75] width 534 height 38
click at [183, 68] on input "jle" at bounding box center [295, 76] width 487 height 18
type input "j"
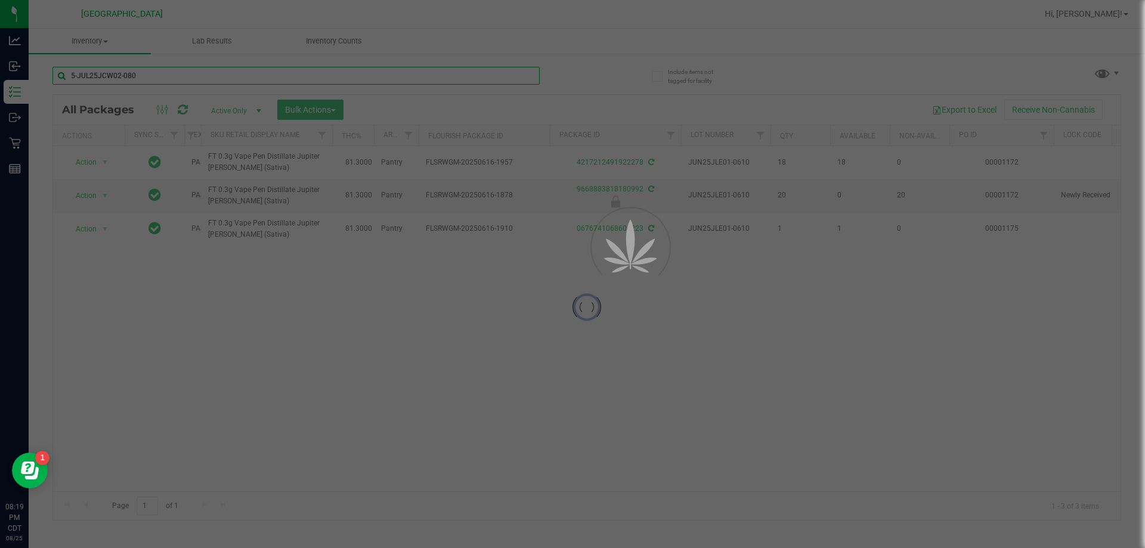
type input "5-JUL25JCW02-0807"
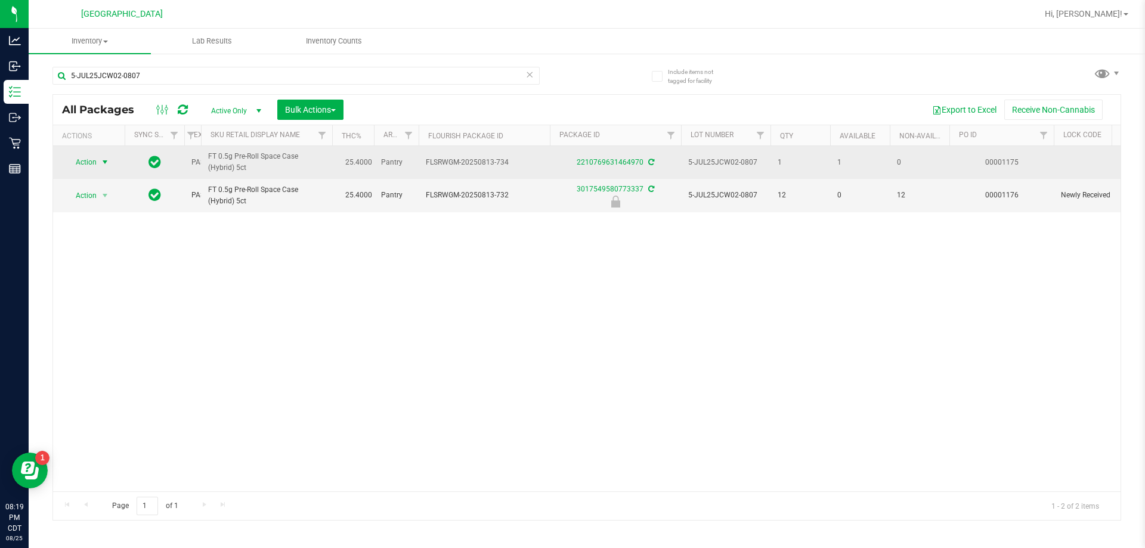
click at [92, 165] on span "Action" at bounding box center [81, 162] width 32 height 17
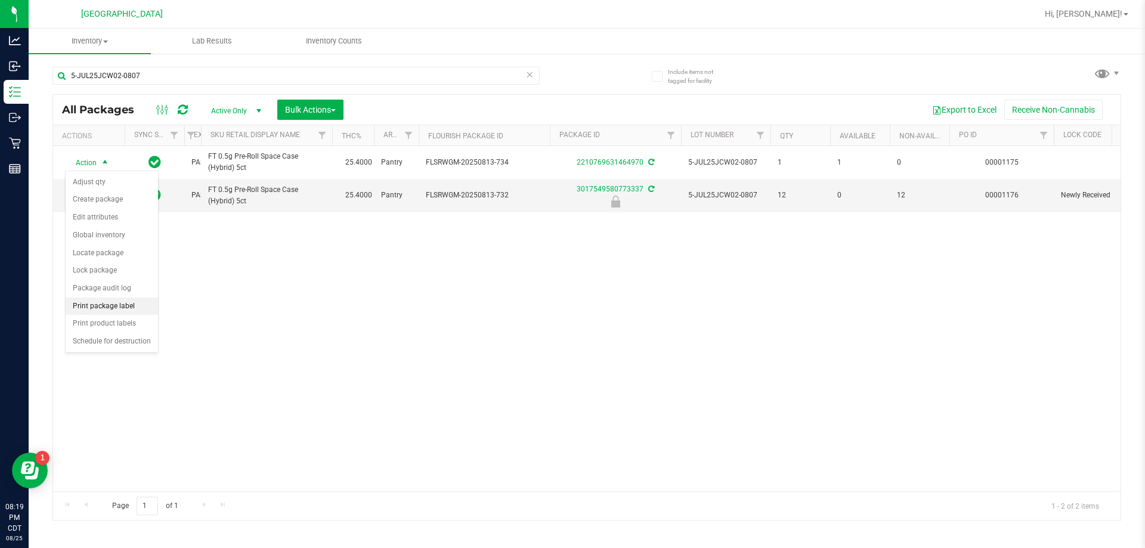
click at [131, 300] on li "Print package label" at bounding box center [112, 307] width 92 height 18
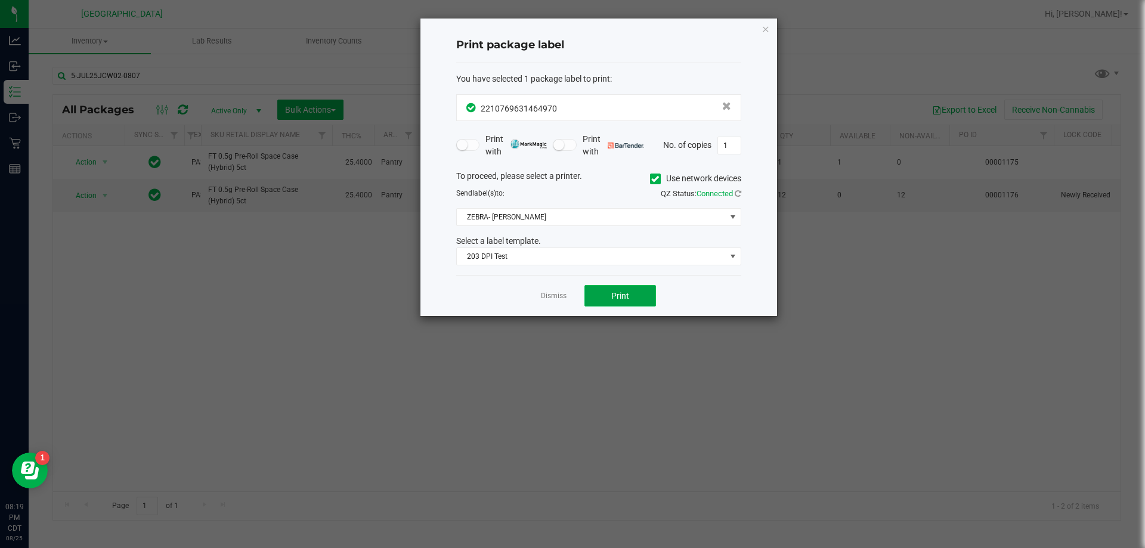
click at [571, 296] on button "Print" at bounding box center [620, 295] width 72 height 21
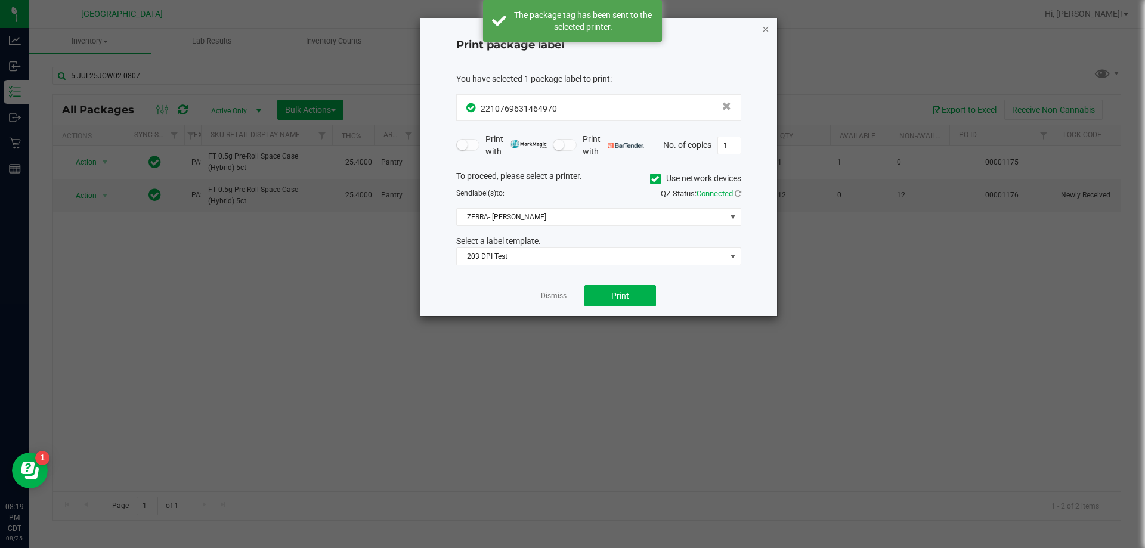
click at [571, 27] on icon "button" at bounding box center [765, 28] width 8 height 14
